Goal: Task Accomplishment & Management: Manage account settings

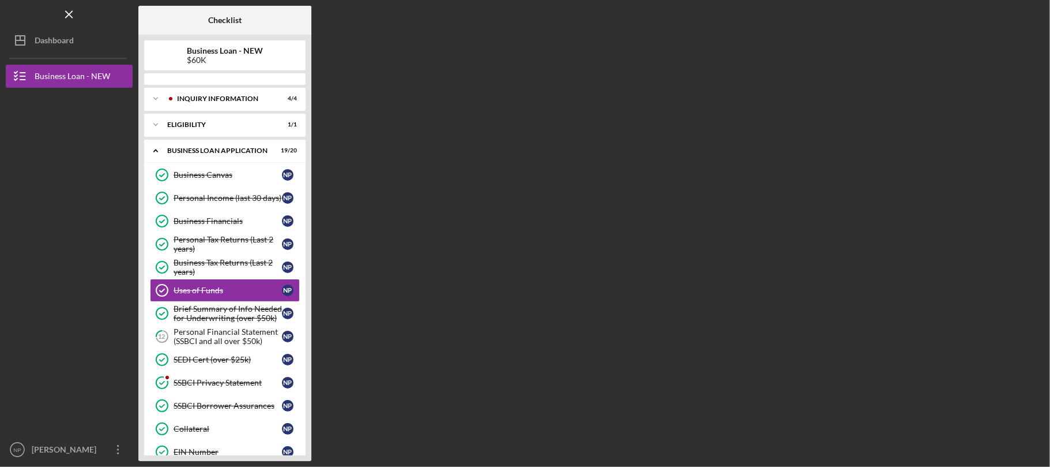
scroll to position [21, 0]
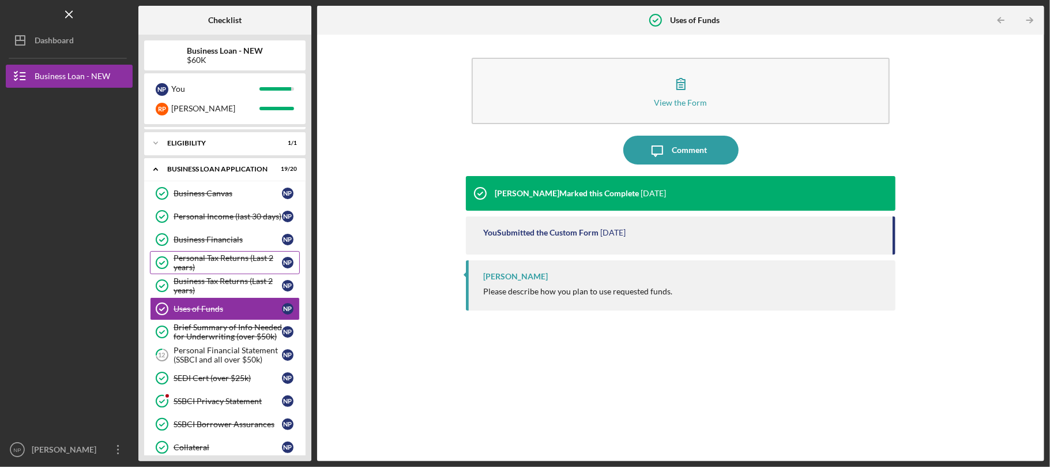
click at [257, 266] on div "Personal Tax Returns (Last 2 years)" at bounding box center [228, 262] width 108 height 18
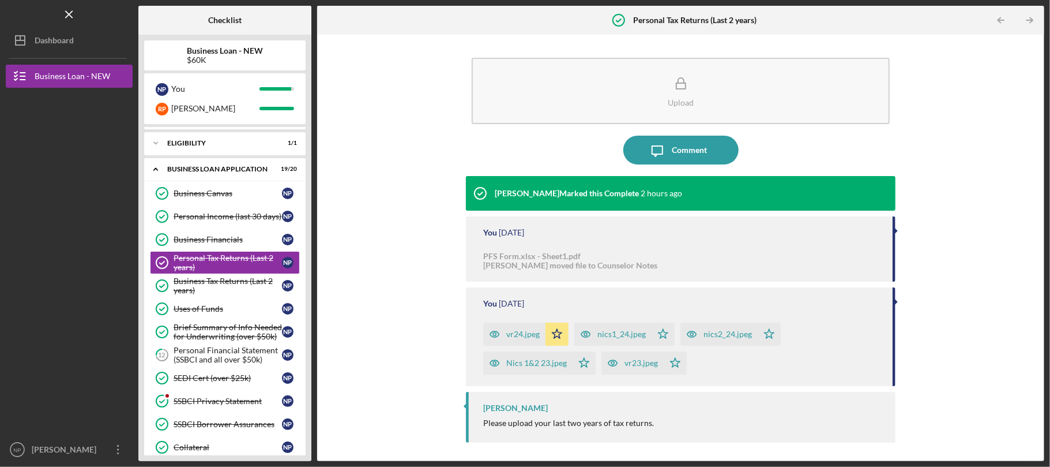
click at [380, 216] on div "Upload Icon/Message Comment Ian Nelson Marked this Complete 2 hours ago You 2 d…" at bounding box center [681, 247] width 716 height 415
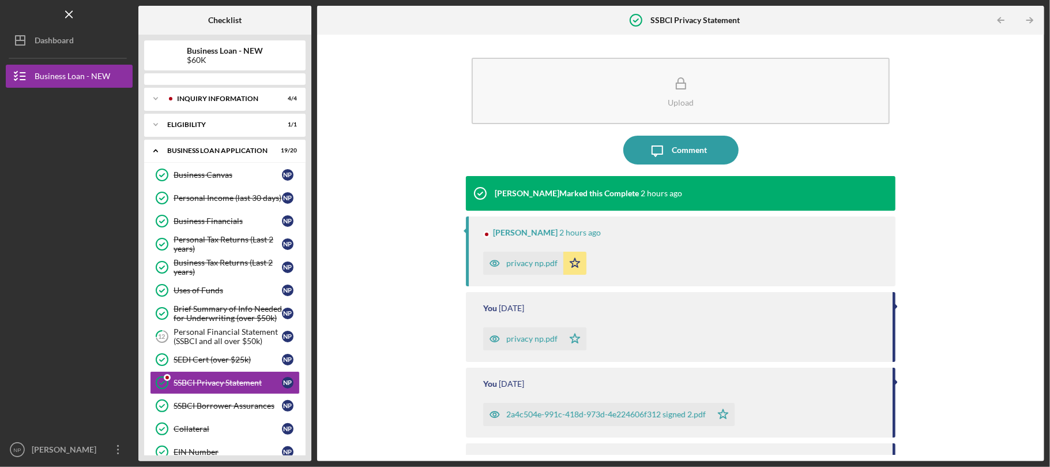
scroll to position [114, 0]
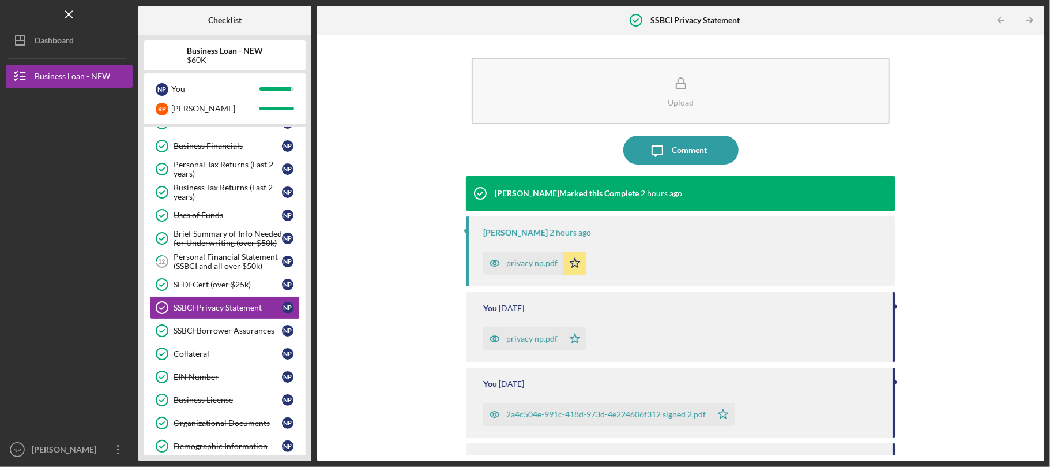
click at [540, 262] on div "privacy np.pdf" at bounding box center [531, 262] width 51 height 9
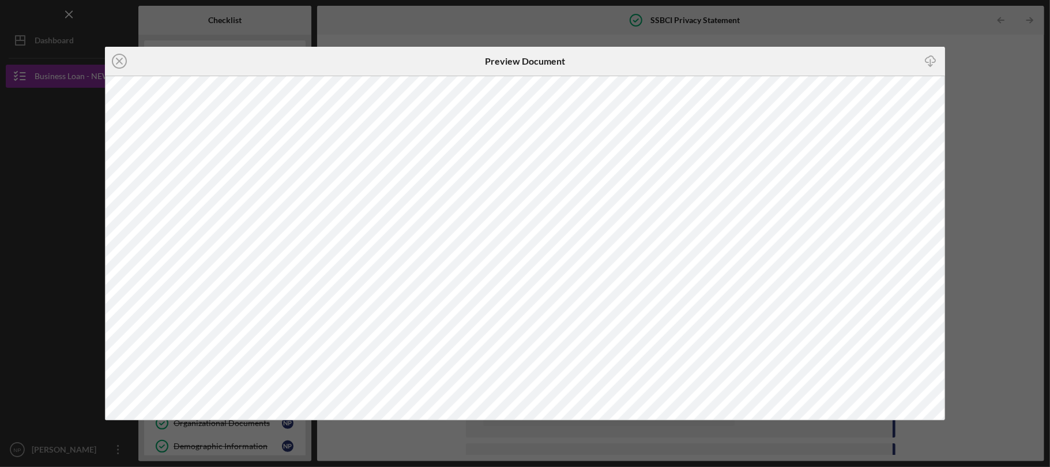
click at [1006, 178] on div "Icon/Close Preview Document Icon/Download" at bounding box center [525, 233] width 1050 height 467
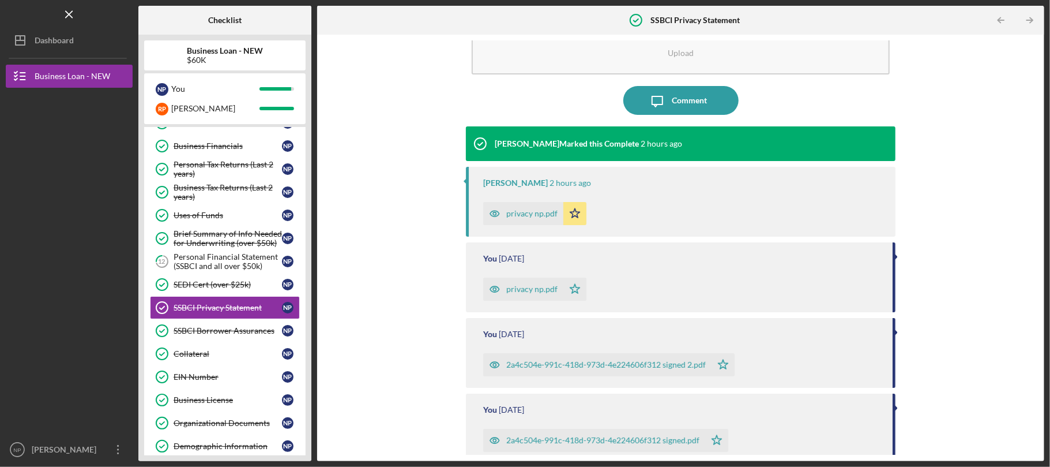
scroll to position [77, 0]
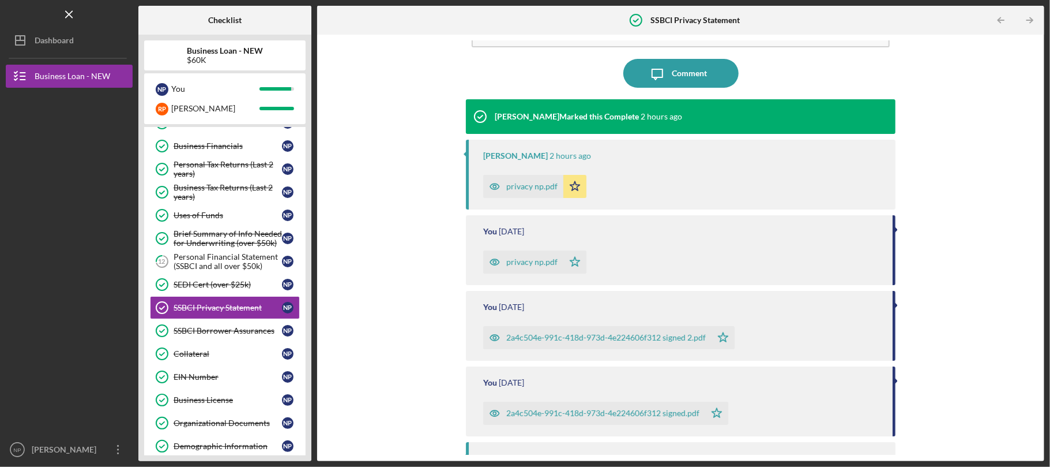
click at [531, 257] on div "privacy np.pdf" at bounding box center [531, 261] width 51 height 9
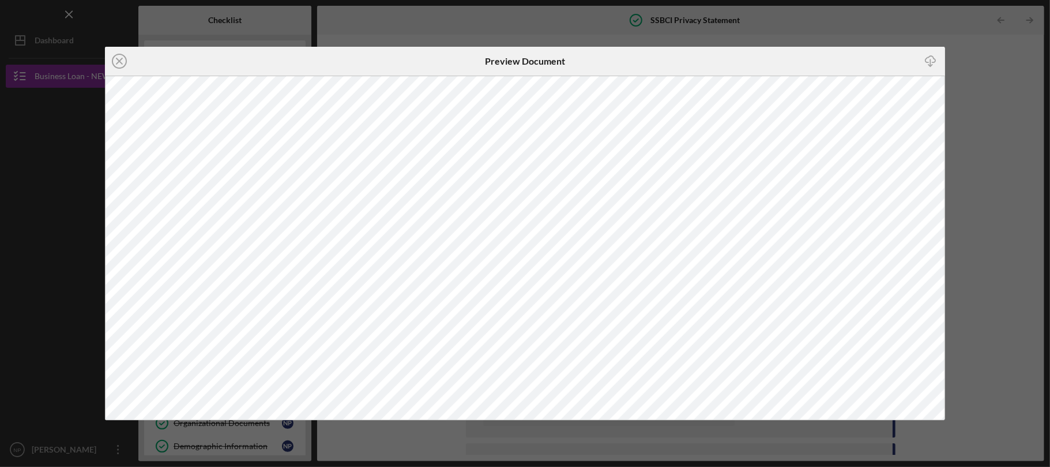
drag, startPoint x: 992, startPoint y: 204, endPoint x: 891, endPoint y: 187, distance: 102.2
click at [987, 201] on div "Icon/Close Preview Document Icon/Download" at bounding box center [525, 233] width 1050 height 467
